Goal: Task Accomplishment & Management: Manage account settings

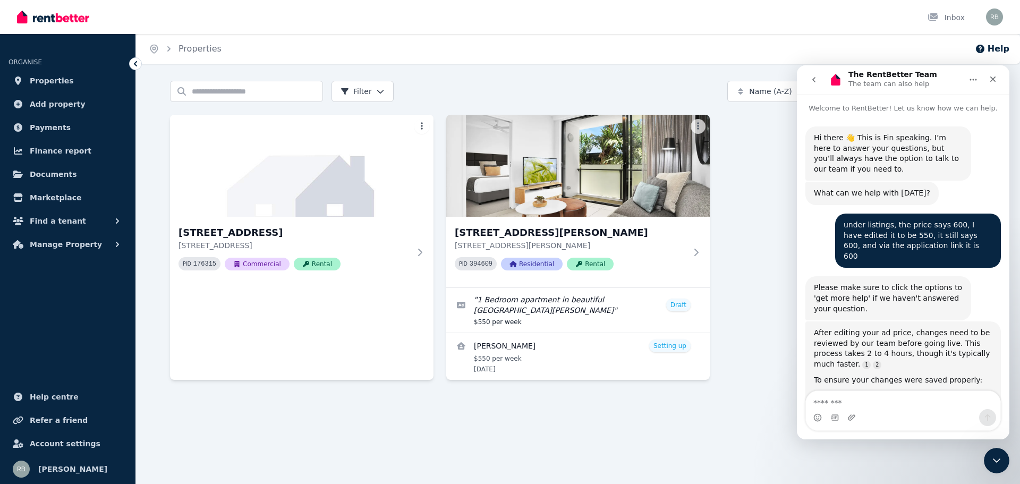
scroll to position [2, 0]
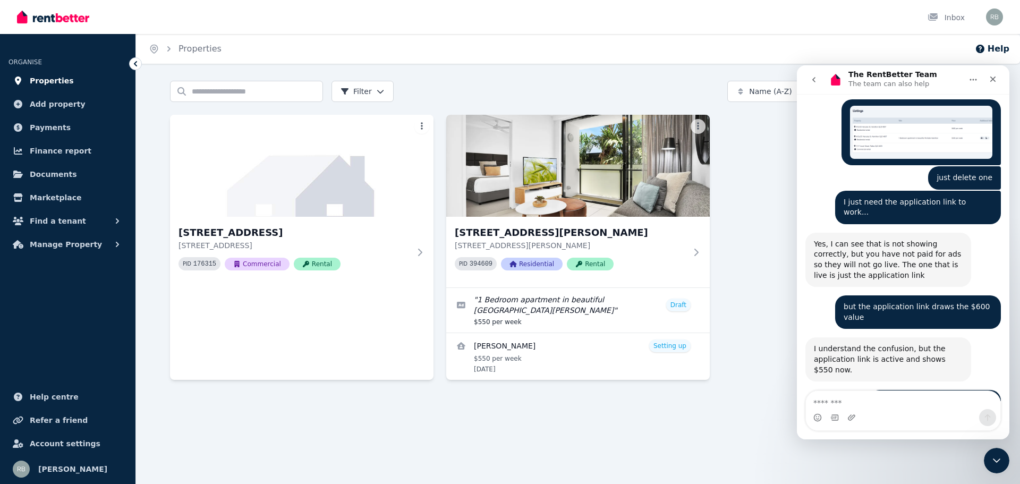
click at [60, 83] on span "Properties" at bounding box center [52, 80] width 44 height 13
click at [58, 220] on span "Find a tenant" at bounding box center [58, 221] width 56 height 13
click at [73, 243] on span "Listings" at bounding box center [83, 244] width 72 height 13
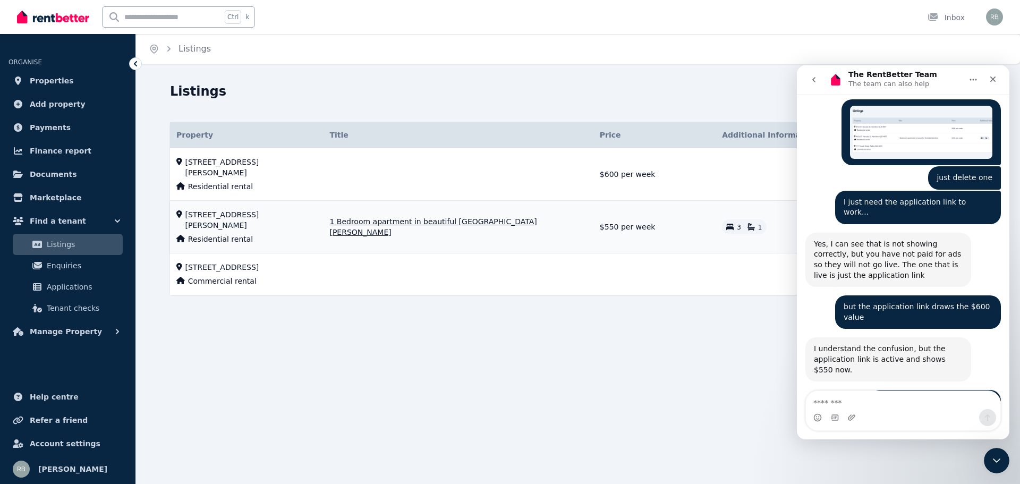
click at [552, 212] on td "1 Bedroom apartment in beautiful [GEOGRAPHIC_DATA][PERSON_NAME] 1 Bedroom apart…" at bounding box center [458, 227] width 270 height 53
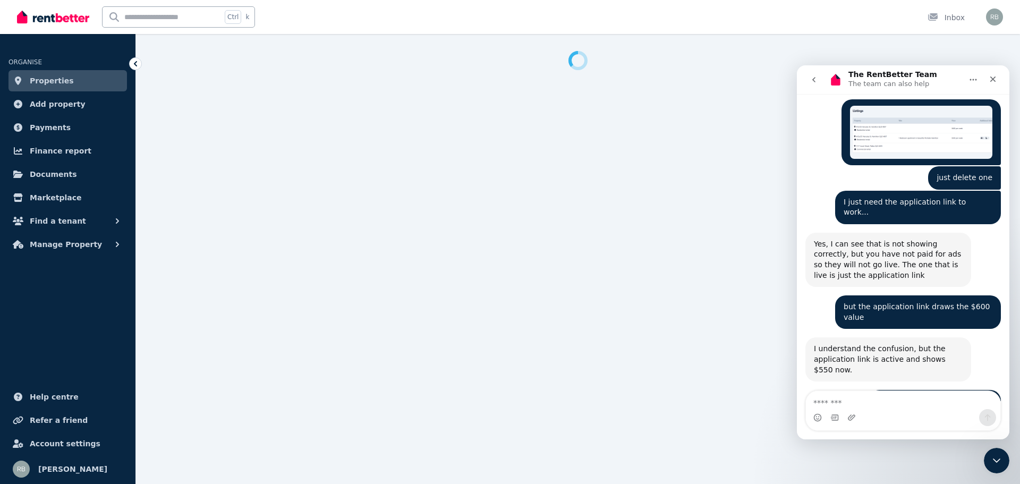
select select "***"
select select "**********"
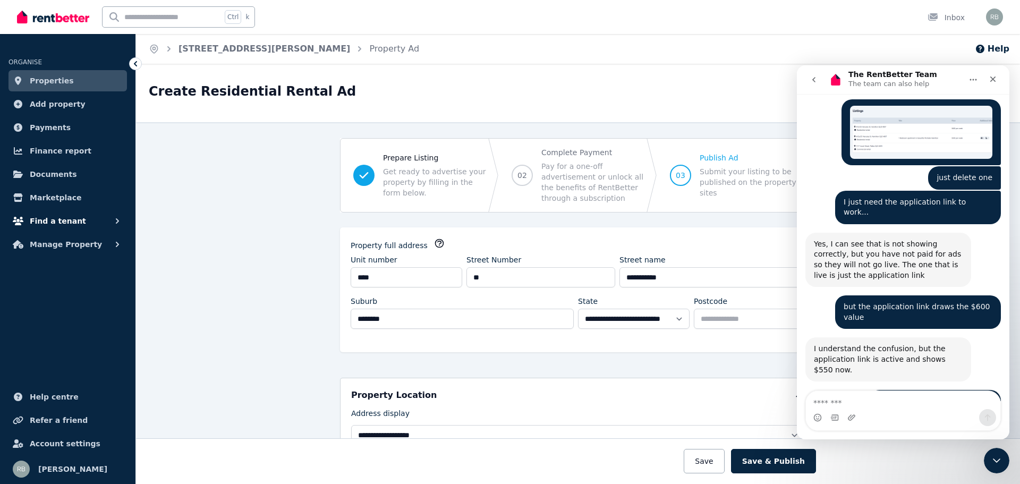
click at [39, 219] on span "Find a tenant" at bounding box center [58, 221] width 56 height 13
click at [59, 246] on span "Listings" at bounding box center [83, 244] width 72 height 13
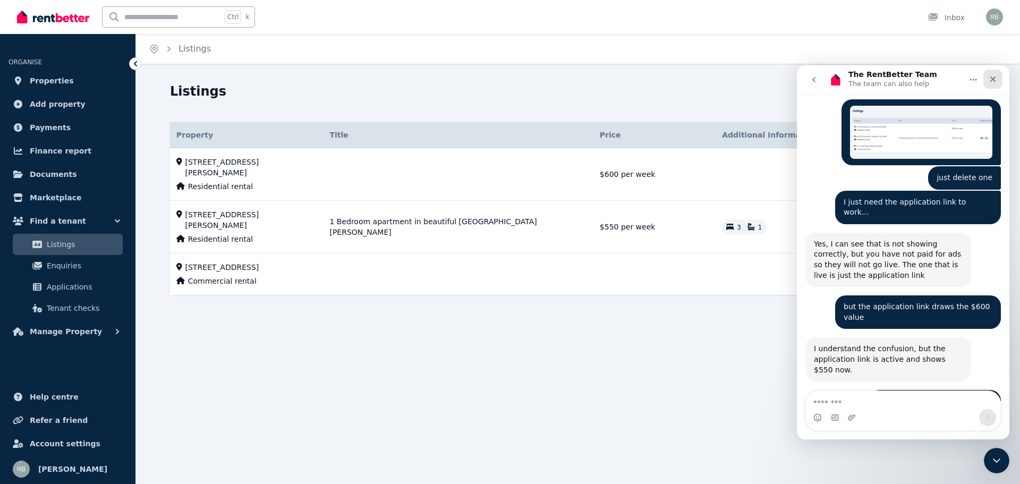
click at [993, 79] on icon "Close" at bounding box center [993, 79] width 6 height 6
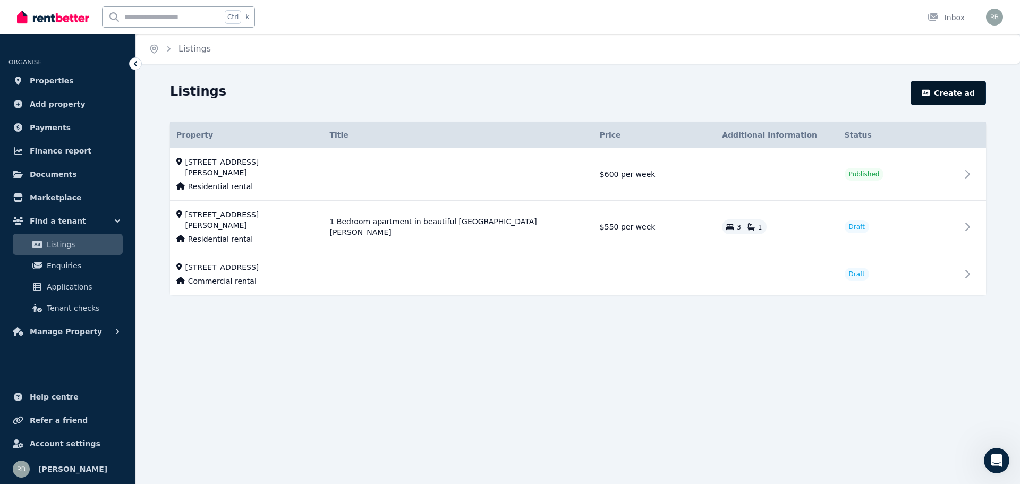
scroll to position [1789, 0]
click at [70, 263] on span "Enquiries" at bounding box center [83, 265] width 72 height 13
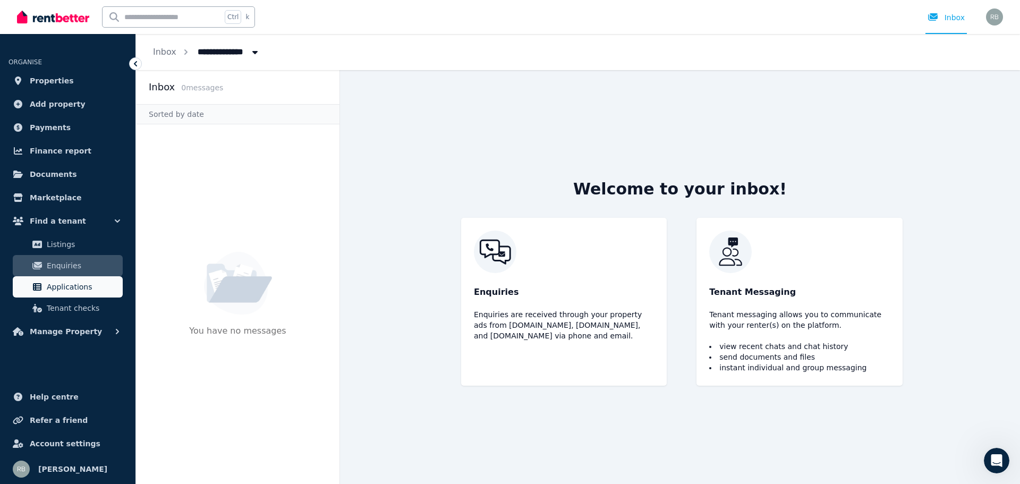
click at [76, 286] on span "Applications" at bounding box center [83, 286] width 72 height 13
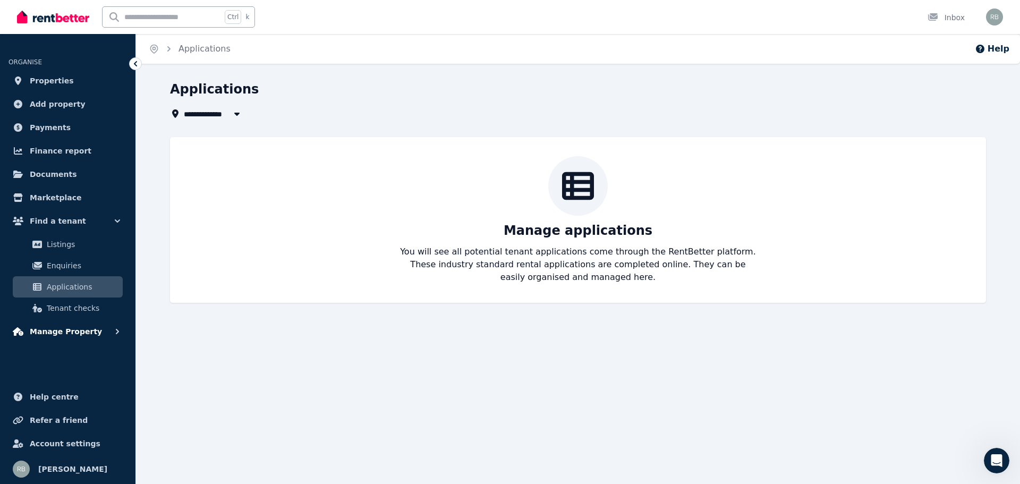
click at [76, 332] on span "Manage Property" at bounding box center [66, 331] width 72 height 13
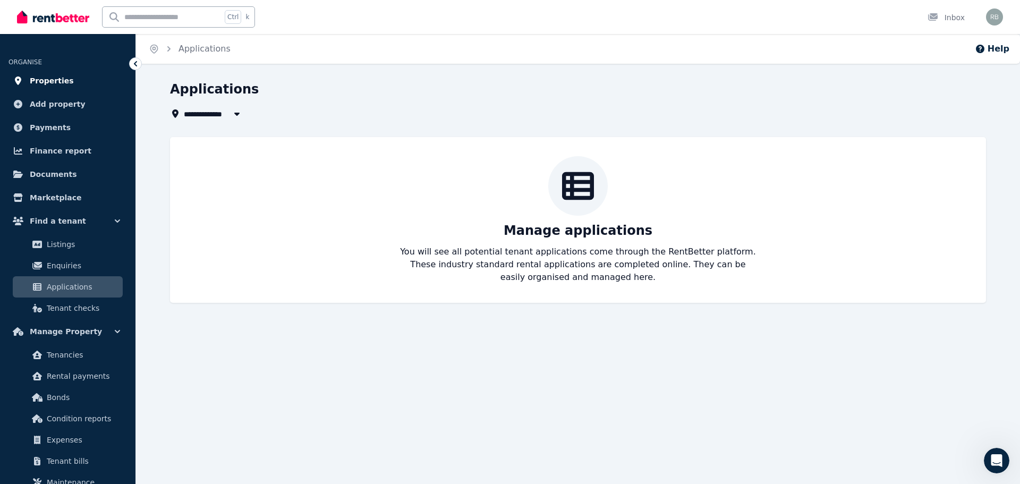
click at [56, 82] on span "Properties" at bounding box center [52, 80] width 44 height 13
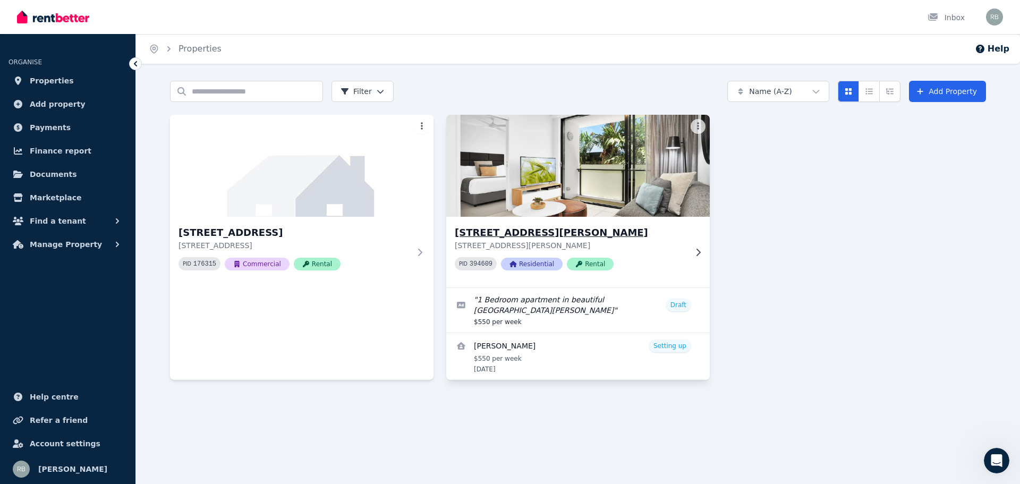
click at [697, 251] on icon at bounding box center [698, 252] width 11 height 8
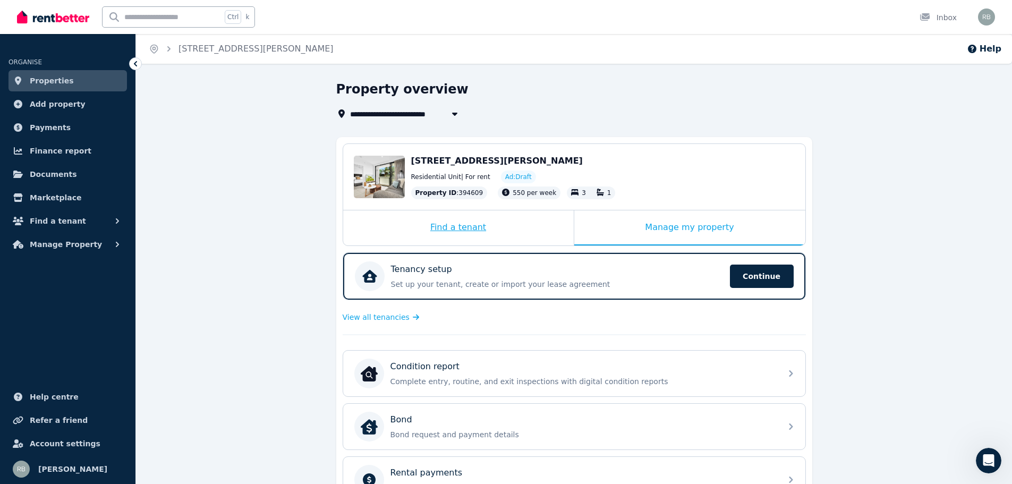
click at [471, 228] on div "Find a tenant" at bounding box center [458, 227] width 231 height 35
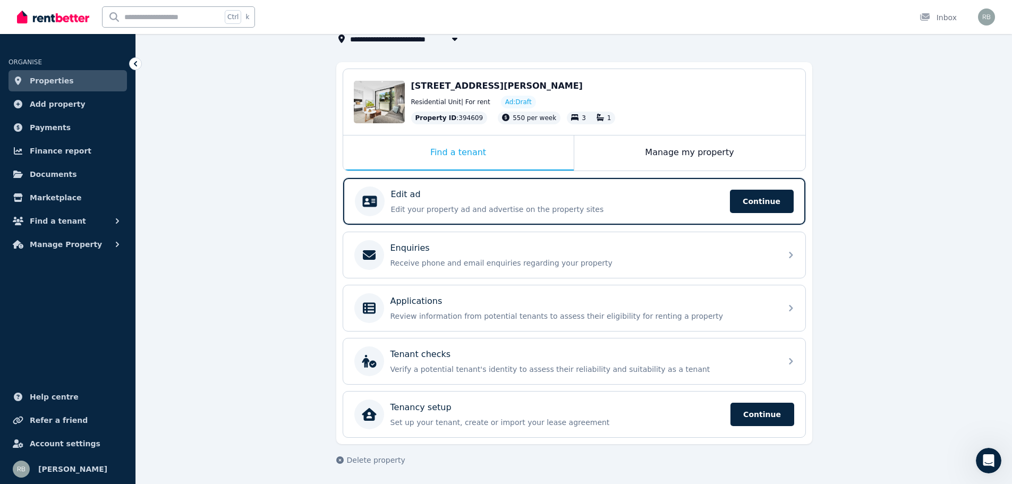
scroll to position [75, 0]
click at [788, 310] on div "Applications Review information from potential tenants to assess their eligibil…" at bounding box center [574, 308] width 462 height 46
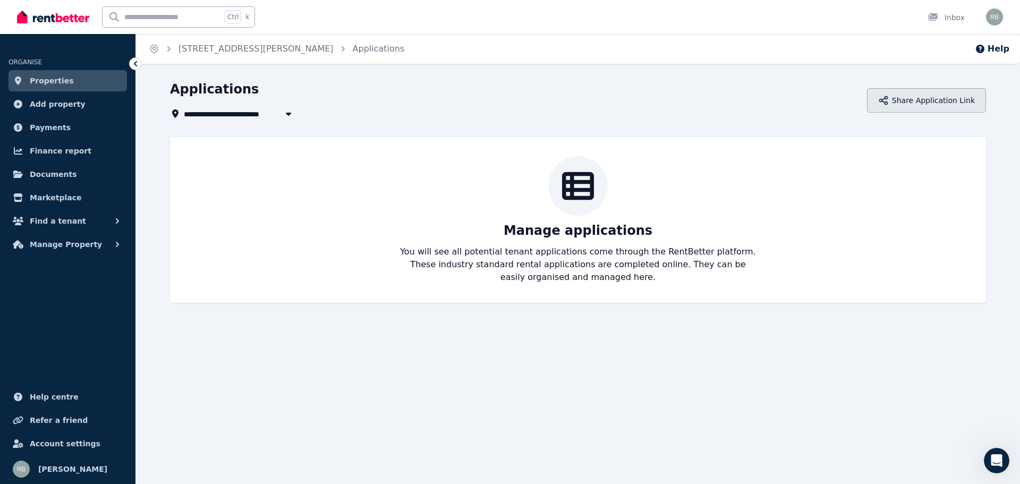
click at [908, 100] on button "Share Application Link" at bounding box center [926, 100] width 119 height 24
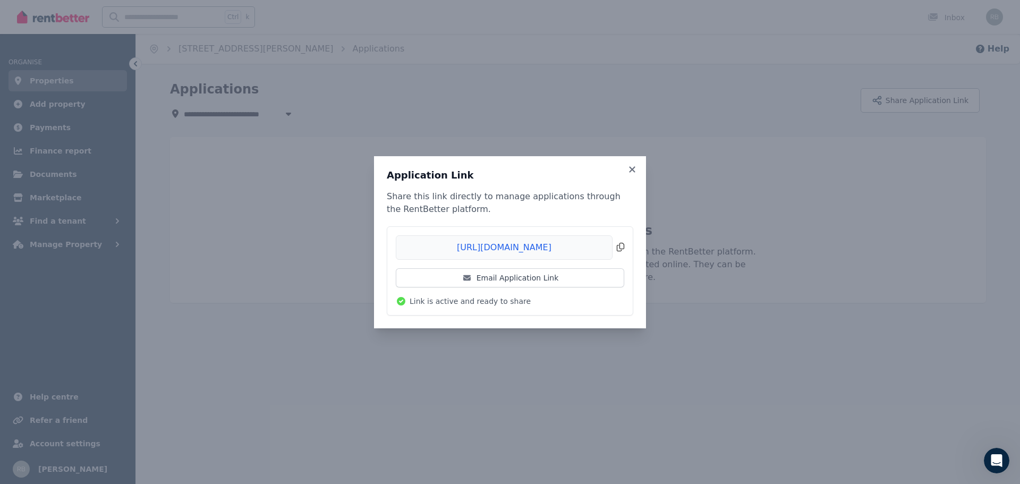
click at [623, 249] on span "Copied!" at bounding box center [510, 247] width 228 height 24
